Goal: Task Accomplishment & Management: Manage account settings

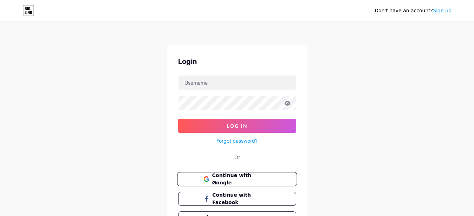
click at [242, 179] on span "Continue with Google" at bounding box center [241, 179] width 59 height 15
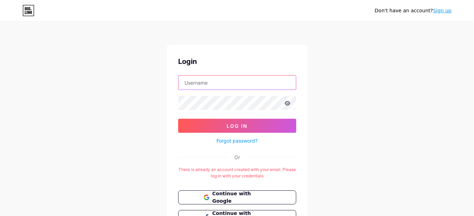
click at [195, 85] on input "text" at bounding box center [237, 83] width 117 height 14
type input "pwsrk82@gmail.com"
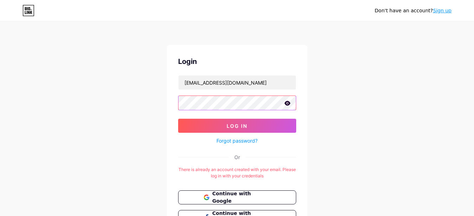
click at [178, 119] on button "Log In" at bounding box center [237, 126] width 118 height 14
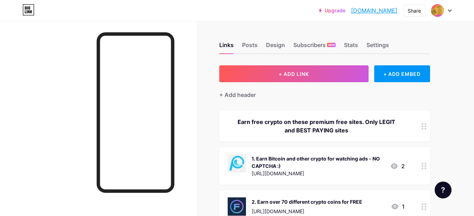
click at [58, 47] on div at bounding box center [98, 129] width 197 height 216
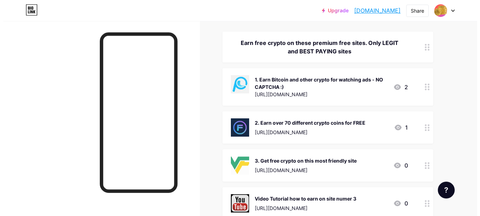
scroll to position [108, 0]
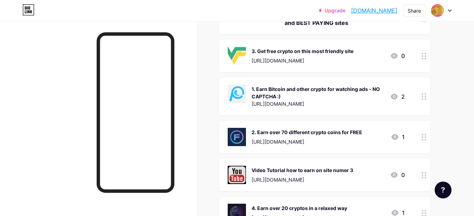
click at [423, 176] on circle at bounding box center [423, 175] width 2 height 2
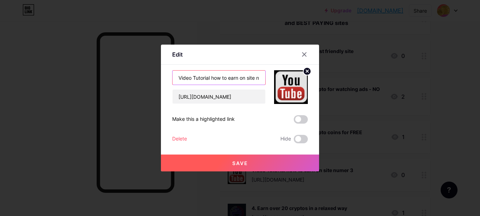
click at [244, 77] on input "Video Tutorial how to earn on site numer 3" at bounding box center [219, 78] width 93 height 14
drag, startPoint x: 247, startPoint y: 77, endPoint x: 289, endPoint y: 80, distance: 42.7
click at [266, 80] on input "Video Tutorial how to earn on site numer 3" at bounding box center [219, 78] width 93 height 14
click at [260, 78] on input "Video Tutorial how to earn on site numer 3" at bounding box center [219, 78] width 93 height 14
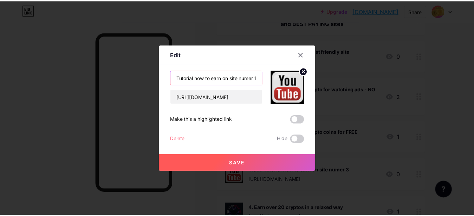
scroll to position [0, 17]
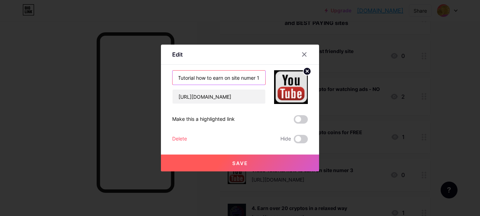
type input "Video Tutorial how to earn on site numer 1"
click at [237, 165] on span "Save" at bounding box center [240, 163] width 16 height 6
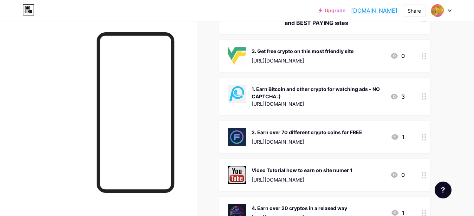
click at [421, 56] on div at bounding box center [425, 56] width 12 height 32
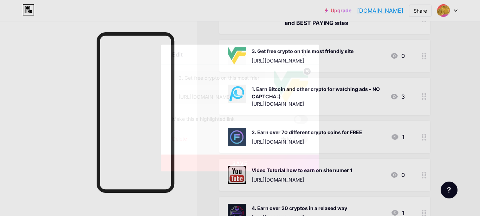
click at [304, 121] on span at bounding box center [301, 119] width 14 height 8
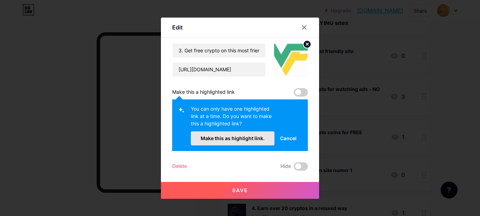
click at [240, 140] on span "Make this as highlight link." at bounding box center [233, 138] width 64 height 6
checkbox input "true"
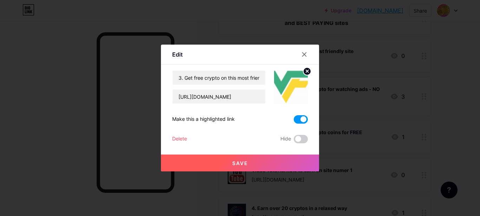
click at [233, 163] on span "Save" at bounding box center [240, 163] width 16 height 6
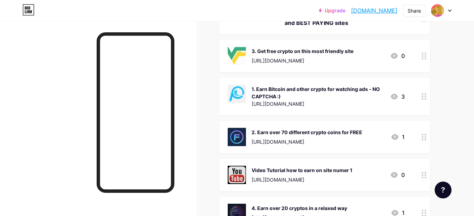
click at [426, 59] on circle at bounding box center [426, 59] width 2 height 2
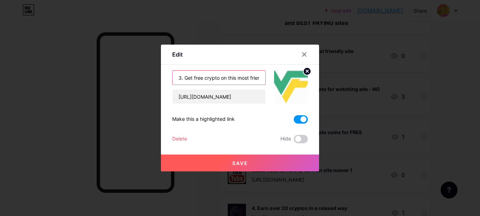
click at [178, 78] on input "3. Get free crypto on this most friendly site" at bounding box center [219, 78] width 93 height 14
type input "1. BEST PAYING - Get free crypto on this most friendly site"
click at [224, 163] on button "Save" at bounding box center [240, 163] width 158 height 17
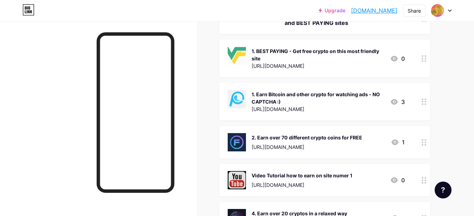
click at [423, 102] on circle at bounding box center [423, 102] width 2 height 2
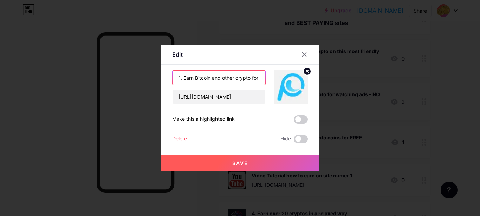
drag, startPoint x: 178, startPoint y: 78, endPoint x: 172, endPoint y: 80, distance: 6.0
click at [174, 78] on input "1. Earn Bitcoin and other crypto for watching ads - NO CAPTCHA :)" at bounding box center [219, 78] width 93 height 14
type input "2. Earn Bitcoin and other crypto for watching ads - NO CAPTCHA :)"
click at [222, 163] on button "Save" at bounding box center [240, 163] width 158 height 17
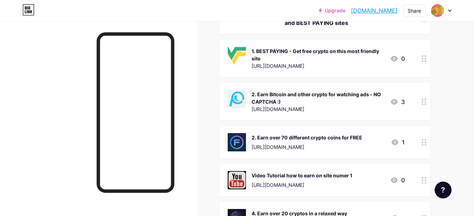
click at [424, 144] on icon at bounding box center [424, 142] width 5 height 7
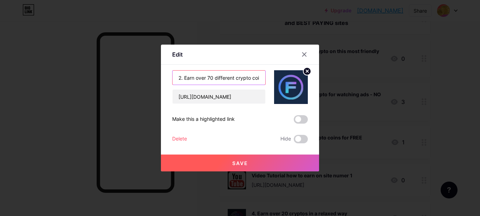
click at [176, 76] on input "2. Earn over 70 different crypto coins for FREE" at bounding box center [219, 78] width 93 height 14
type input "3. Earn over 70 different crypto coins for FREE"
click at [206, 160] on button "Save" at bounding box center [240, 163] width 158 height 17
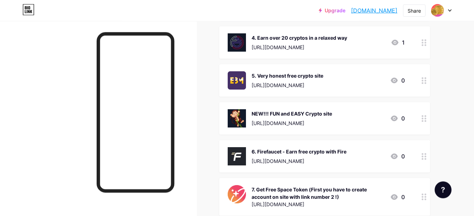
scroll to position [287, 0]
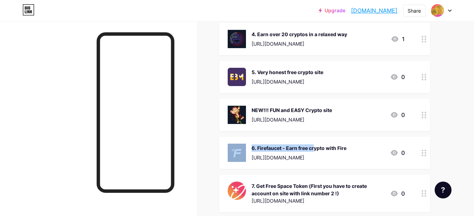
drag, startPoint x: 280, startPoint y: 109, endPoint x: 284, endPoint y: 151, distance: 42.4
click at [284, 151] on span "Earn free crypto on these premium free sites. Only LEGIT and BEST PAYING sites …" at bounding box center [324, 78] width 211 height 508
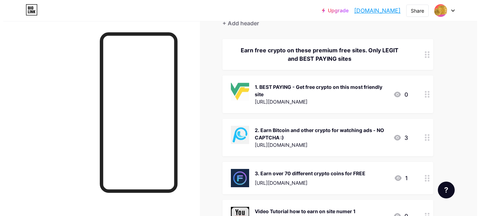
scroll to position [0, 0]
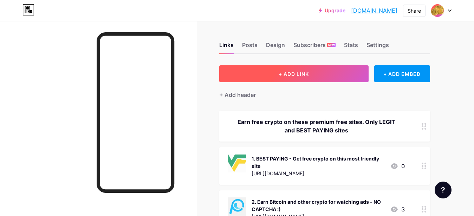
click at [245, 76] on button "+ ADD LINK" at bounding box center [293, 73] width 149 height 17
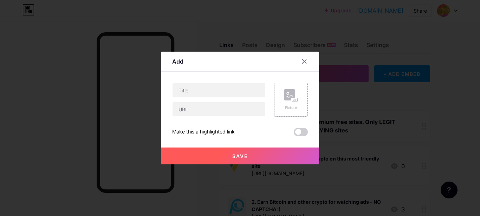
click at [294, 91] on icon at bounding box center [291, 95] width 14 height 13
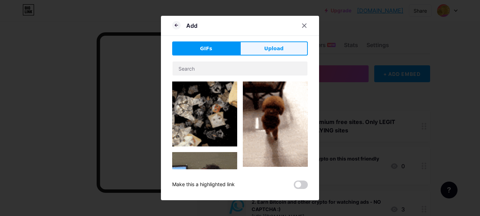
click at [273, 48] on span "Upload" at bounding box center [274, 48] width 19 height 7
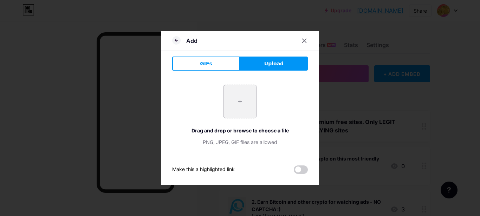
click at [245, 97] on input "file" at bounding box center [240, 101] width 33 height 33
type input "C:\fakepath\tether.png"
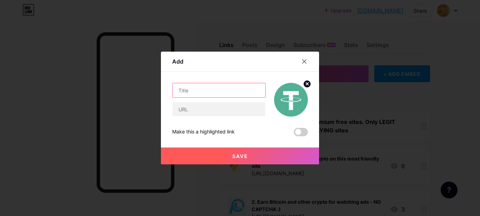
click at [191, 90] on input "text" at bounding box center [219, 90] width 93 height 14
click at [186, 91] on input "USDT Fast Faucet - Pays to FaucetPay" at bounding box center [219, 90] width 93 height 14
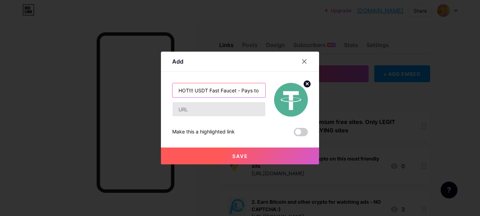
type input "HOT!!! USDT Fast Faucet - Pays to FaucetPay"
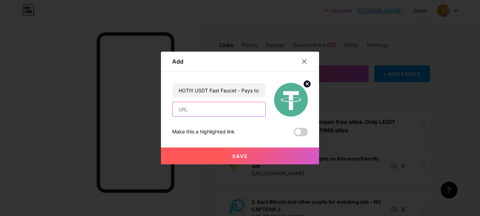
click at [193, 109] on input "text" at bounding box center [219, 109] width 93 height 14
paste input "Tether Faucet"
drag, startPoint x: 215, startPoint y: 108, endPoint x: 161, endPoint y: 110, distance: 53.8
click at [173, 110] on input "Tether Faucet" at bounding box center [219, 109] width 93 height 14
paste input "[URL][DOMAIN_NAME]"
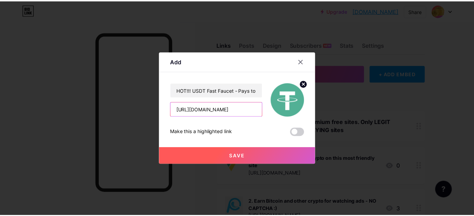
scroll to position [0, 70]
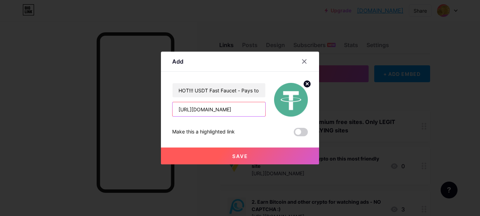
type input "[URL][DOMAIN_NAME]"
click at [227, 156] on button "Save" at bounding box center [240, 156] width 158 height 17
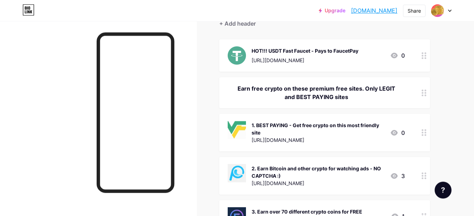
scroll to position [72, 0]
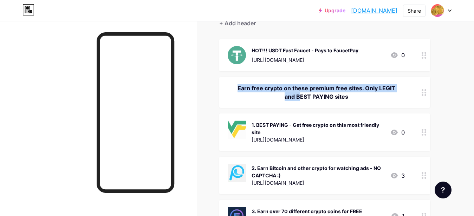
drag, startPoint x: 284, startPoint y: 50, endPoint x: 291, endPoint y: 95, distance: 46.3
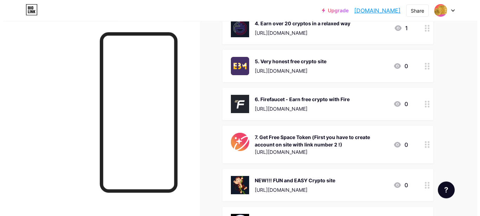
scroll to position [333, 0]
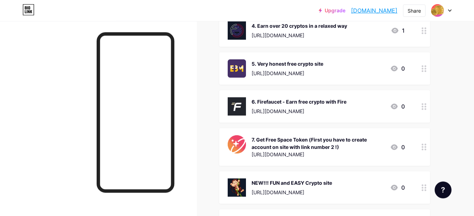
click at [426, 148] on icon at bounding box center [424, 147] width 5 height 7
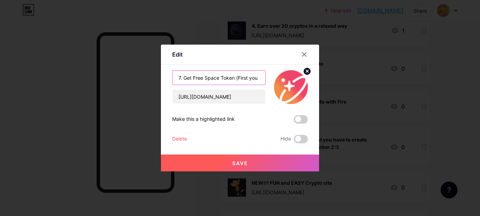
click at [249, 74] on input "7. Get Free Space Token (First you have to create account on site with link num…" at bounding box center [219, 78] width 93 height 14
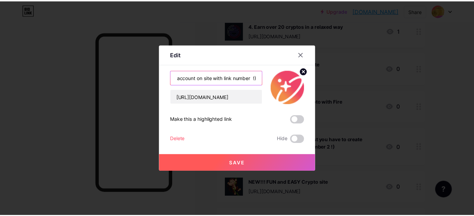
scroll to position [0, 116]
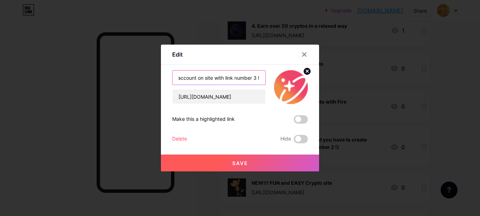
type input "7. Get Free Space Token (First you have to create account on site with link num…"
click at [235, 161] on span "Save" at bounding box center [240, 163] width 16 height 6
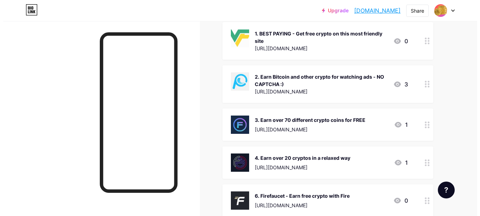
scroll to position [20, 0]
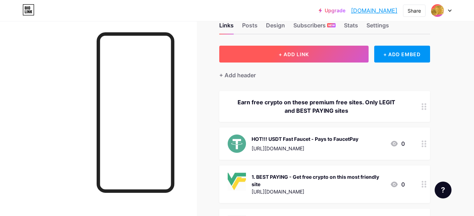
click at [260, 56] on button "+ ADD LINK" at bounding box center [293, 54] width 149 height 17
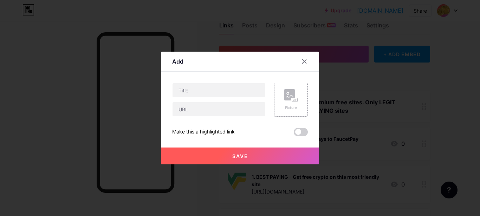
click at [284, 96] on rect at bounding box center [289, 94] width 11 height 11
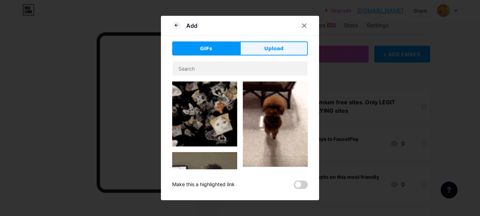
click at [281, 44] on button "Upload" at bounding box center [274, 49] width 68 height 14
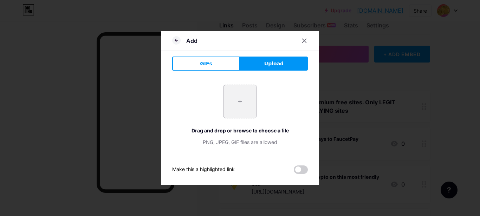
click at [235, 102] on input "file" at bounding box center [240, 101] width 33 height 33
type input "C:\fakepath\tron.png"
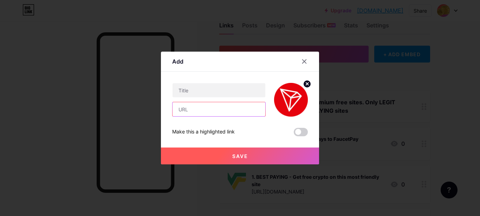
click at [191, 108] on input "text" at bounding box center [219, 109] width 93 height 14
paste input "[URL][DOMAIN_NAME]"
click at [211, 110] on input "[URL][DOMAIN_NAME]" at bounding box center [219, 109] width 93 height 14
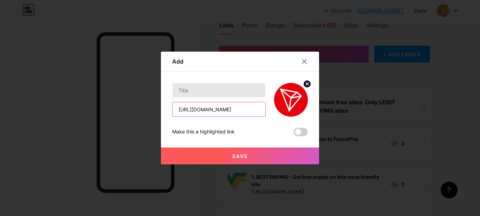
type input "[URL][DOMAIN_NAME]"
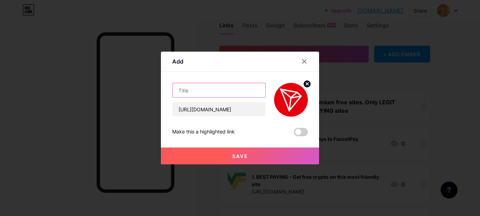
click at [224, 88] on input "text" at bounding box center [219, 90] width 93 height 14
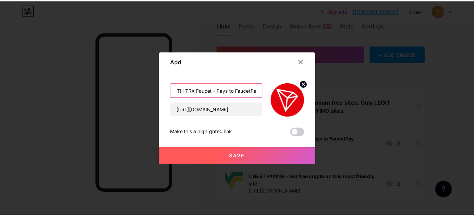
scroll to position [0, 10]
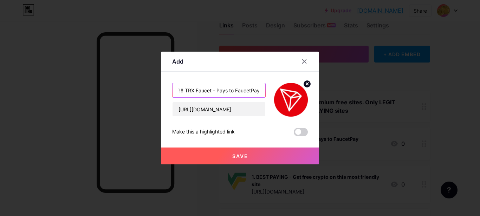
type input "HOT!!! TRX Faucet - Pays to FaucetPay"
click at [223, 158] on button "Save" at bounding box center [240, 156] width 158 height 17
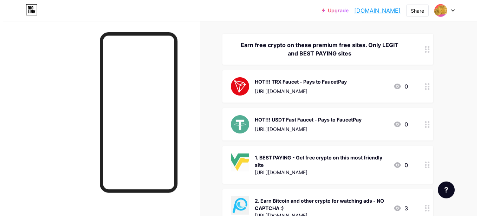
scroll to position [5, 0]
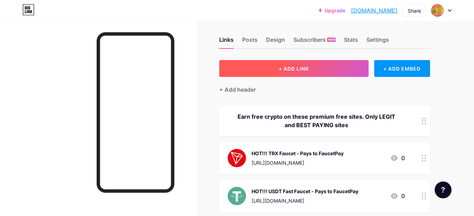
click at [266, 67] on button "+ ADD LINK" at bounding box center [293, 68] width 149 height 17
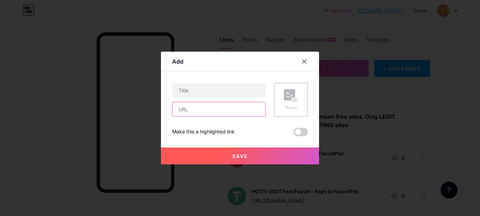
click at [192, 112] on input "text" at bounding box center [219, 109] width 93 height 14
paste input "https://ch3zo.com/?r=DAq9aRHiZiLfnyjw3WsUSHrSk2j2sjDhHW"
type input "https://ch3zo.com/?r=DAq9aRHiZiLfnyjw3WsUSHrSk2j2sjDhHW"
click at [285, 97] on rect at bounding box center [289, 94] width 11 height 11
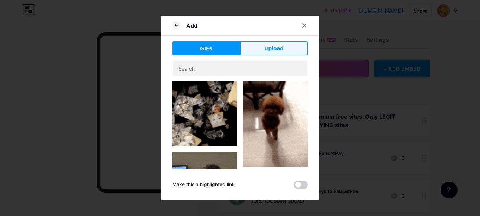
click at [275, 47] on span "Upload" at bounding box center [274, 48] width 19 height 7
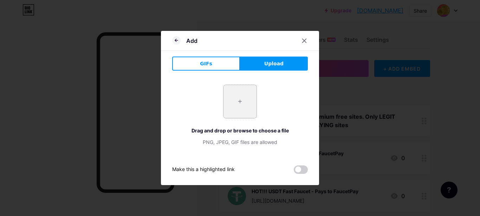
click at [236, 98] on input "file" at bounding box center [240, 101] width 33 height 33
type input "C:\fakepath\dogecoin.png"
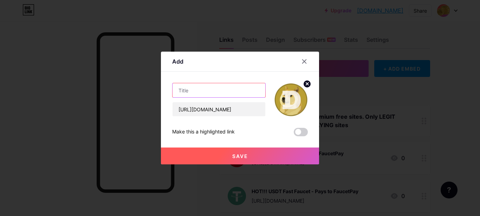
click at [210, 90] on input "text" at bounding box center [219, 90] width 93 height 14
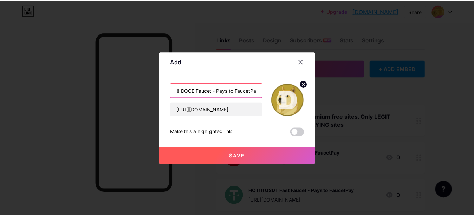
scroll to position [0, 14]
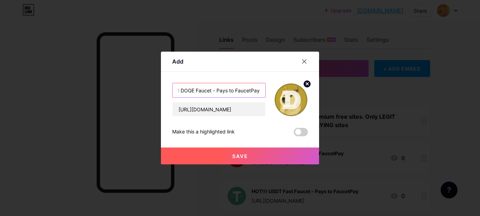
type input "HOT!!! DOGE Faucet - Pays to FaucetPay"
click at [237, 157] on span "Save" at bounding box center [240, 156] width 16 height 6
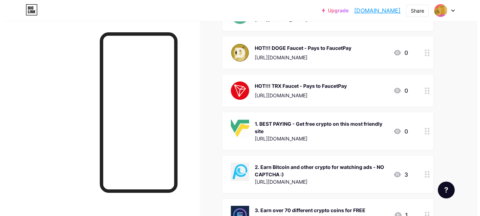
scroll to position [41, 0]
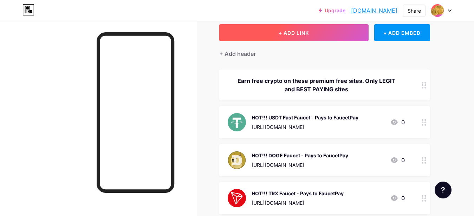
click at [258, 31] on button "+ ADD LINK" at bounding box center [293, 32] width 149 height 17
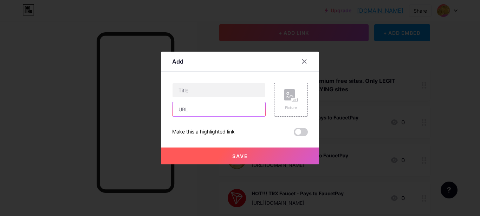
click at [198, 109] on input "text" at bounding box center [219, 109] width 93 height 14
paste input "[URL][DOMAIN_NAME]"
type input "[URL][DOMAIN_NAME]"
click at [286, 95] on rect at bounding box center [289, 94] width 11 height 11
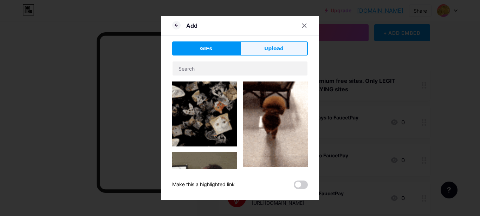
click at [283, 47] on button "Upload" at bounding box center [274, 49] width 68 height 14
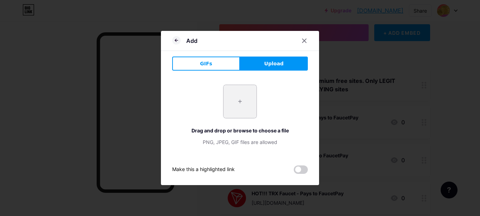
click at [246, 95] on input "file" at bounding box center [240, 101] width 33 height 33
type input "C:\fakepath\litecoin.png"
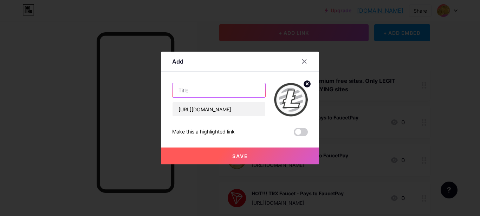
click at [206, 89] on input "text" at bounding box center [219, 90] width 93 height 14
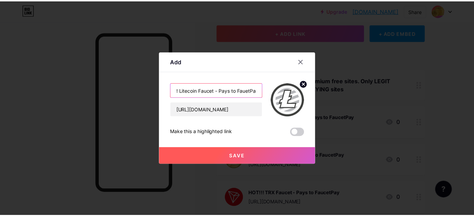
scroll to position [0, 16]
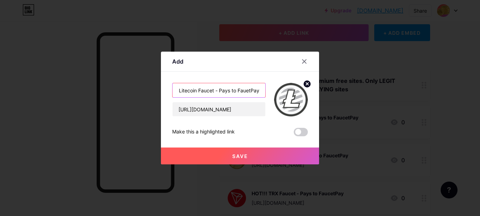
type input "HOT!!! Litecoin Faucet - Pays to FauetPay"
click at [220, 157] on button "Save" at bounding box center [240, 156] width 158 height 17
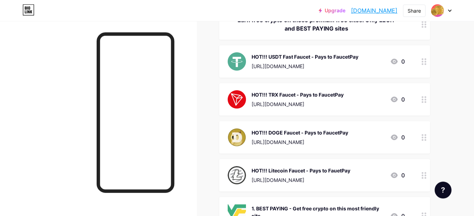
scroll to position [0, 0]
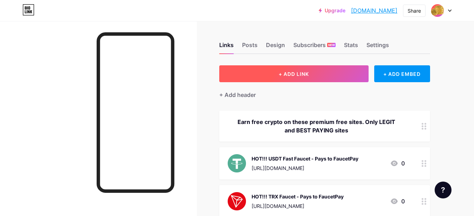
click at [285, 74] on span "+ ADD LINK" at bounding box center [294, 74] width 30 height 6
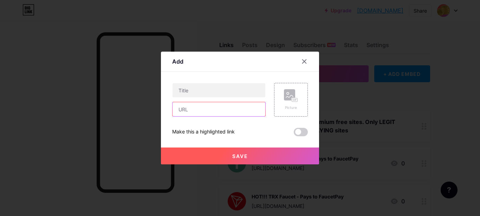
paste input "[URL][DOMAIN_NAME]"
type input "[URL][DOMAIN_NAME]"
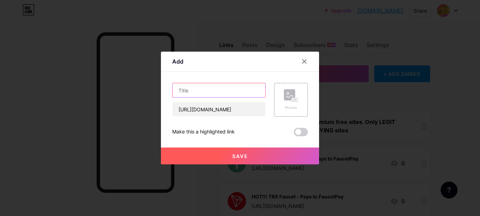
click at [218, 89] on input "text" at bounding box center [219, 90] width 93 height 14
type input "BITCOIN FAUCET - Surf ads"
click at [292, 102] on rect at bounding box center [295, 100] width 6 height 4
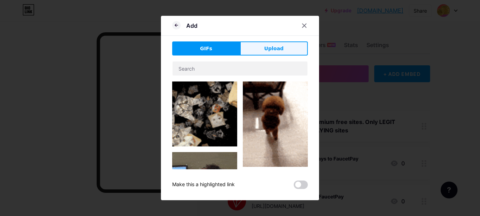
click at [272, 43] on button "Upload" at bounding box center [274, 49] width 68 height 14
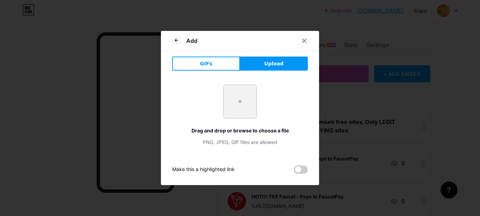
click at [223, 100] on div "+" at bounding box center [240, 102] width 34 height 34
click at [228, 103] on input "file" at bounding box center [240, 101] width 33 height 33
type input "C:\fakepath\bitcoin.png"
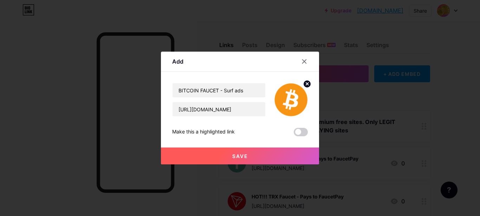
click at [236, 157] on span "Save" at bounding box center [240, 156] width 16 height 6
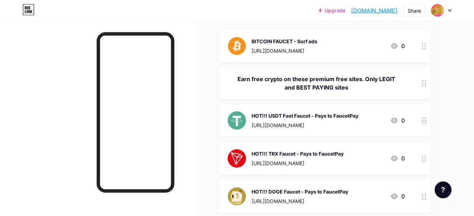
scroll to position [85, 0]
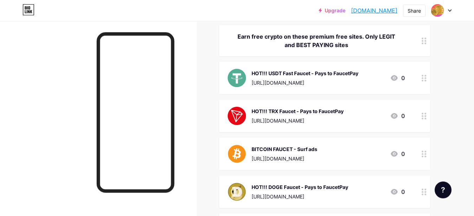
click at [384, 11] on link "[DOMAIN_NAME]" at bounding box center [374, 10] width 46 height 8
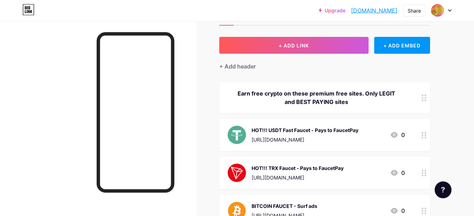
scroll to position [0, 0]
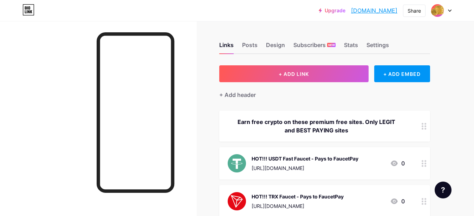
click at [351, 11] on link "[DOMAIN_NAME]" at bounding box center [374, 10] width 46 height 8
click at [355, 12] on link "[DOMAIN_NAME]" at bounding box center [374, 10] width 46 height 8
click at [348, 44] on div "Stats" at bounding box center [351, 47] width 14 height 13
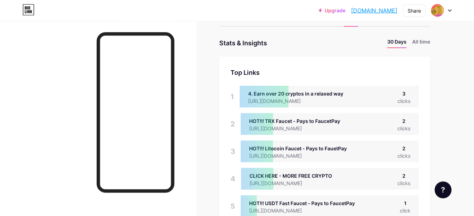
scroll to position [36, 0]
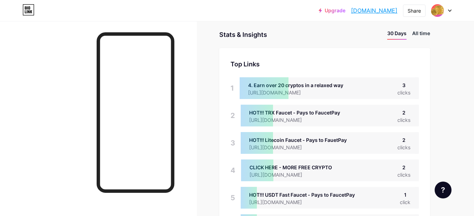
click at [424, 36] on li "All time" at bounding box center [422, 35] width 18 height 10
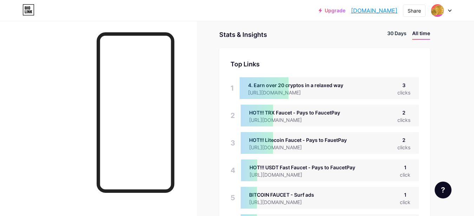
scroll to position [216, 474]
click at [399, 34] on li "30 Days" at bounding box center [397, 35] width 19 height 10
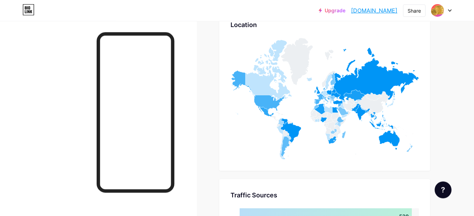
scroll to position [502, 0]
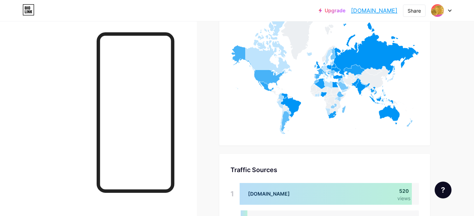
click at [368, 8] on link "[DOMAIN_NAME]" at bounding box center [374, 10] width 46 height 8
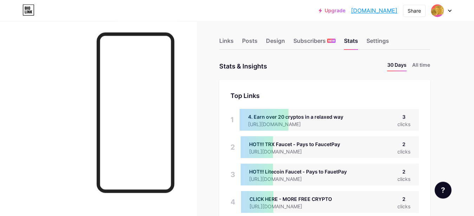
scroll to position [0, 0]
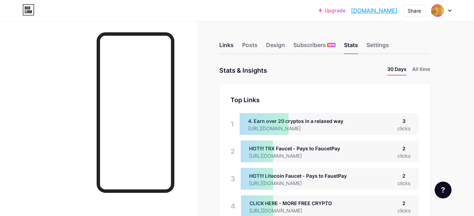
click at [227, 44] on div "Links" at bounding box center [226, 47] width 14 height 13
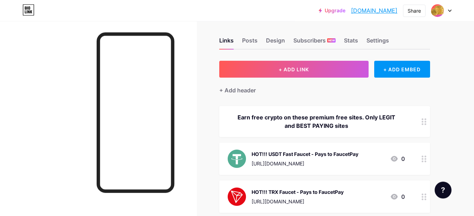
scroll to position [6, 0]
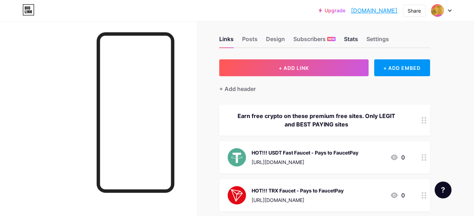
click at [352, 37] on div "Stats" at bounding box center [351, 41] width 14 height 13
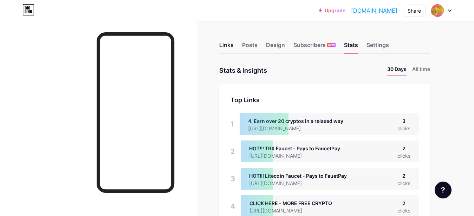
click at [227, 44] on div "Links" at bounding box center [226, 47] width 14 height 13
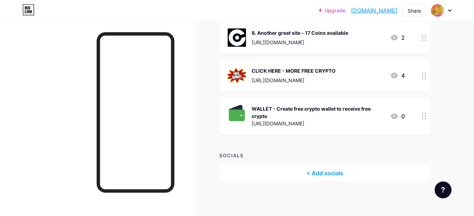
scroll to position [674, 0]
